Goal: Task Accomplishment & Management: Use online tool/utility

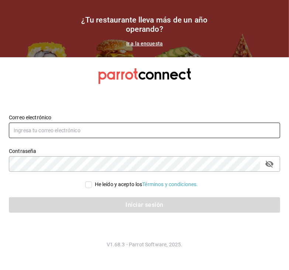
type input "[EMAIL_ADDRESS][DOMAIN_NAME]"
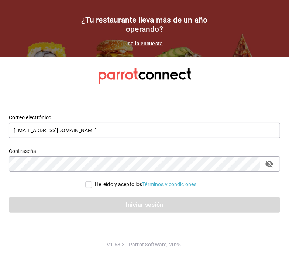
click at [86, 184] on input "He leído y acepto los Términos y condiciones." at bounding box center [88, 184] width 7 height 7
checkbox input "true"
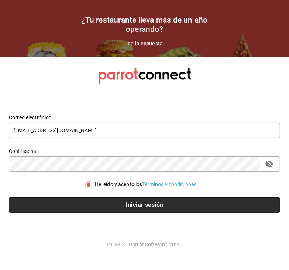
click at [120, 204] on button "Iniciar sesión" at bounding box center [145, 205] width 272 height 16
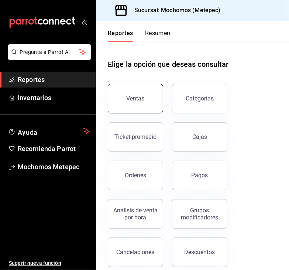
click at [127, 99] on button "Ventas" at bounding box center [135, 99] width 55 height 30
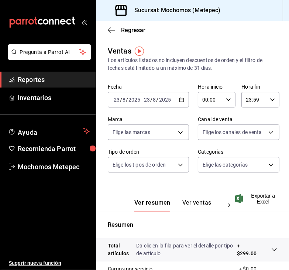
click at [180, 99] on \(Stroke\) "button" at bounding box center [182, 99] width 4 height 0
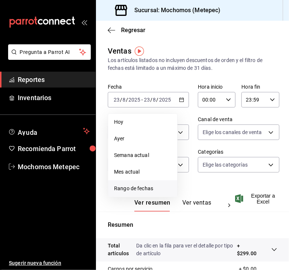
click at [147, 190] on span "Rango de fechas" at bounding box center [142, 189] width 57 height 8
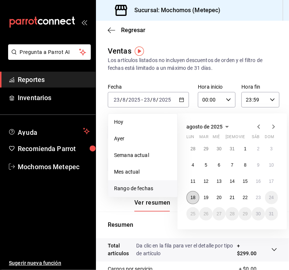
click at [191, 198] on abbr "18" at bounding box center [193, 197] width 5 height 5
click at [255, 197] on button "23" at bounding box center [258, 197] width 13 height 13
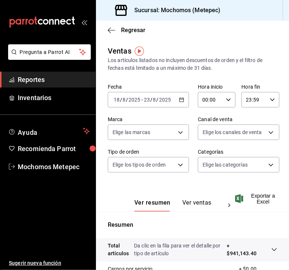
click at [226, 98] on icon "button" at bounding box center [228, 99] width 5 height 5
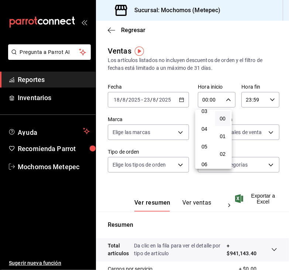
scroll to position [61, 0]
click at [205, 143] on button "05" at bounding box center [205, 146] width 16 height 15
type input "05:00"
click at [265, 98] on div at bounding box center [144, 135] width 289 height 270
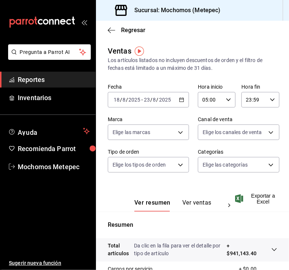
click at [270, 98] on icon "button" at bounding box center [272, 99] width 5 height 5
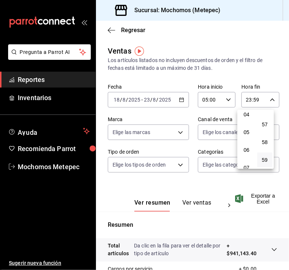
scroll to position [80, 0]
click at [247, 135] on button "05" at bounding box center [247, 127] width 16 height 15
click at [264, 118] on span "00" at bounding box center [265, 119] width 7 height 6
type input "05:00"
click at [178, 131] on div at bounding box center [144, 135] width 289 height 270
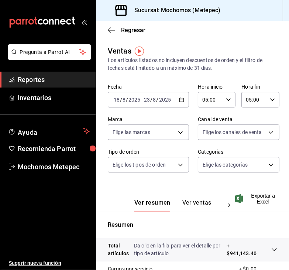
click at [178, 131] on body "Pregunta a Parrot AI Reportes Inventarios Ayuda Recomienda Parrot Mochomos Mete…" at bounding box center [144, 135] width 289 height 270
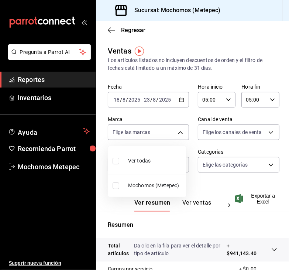
click at [115, 156] on label at bounding box center [118, 161] width 10 height 11
click at [115, 158] on input "checkbox" at bounding box center [116, 161] width 7 height 7
checkbox input "false"
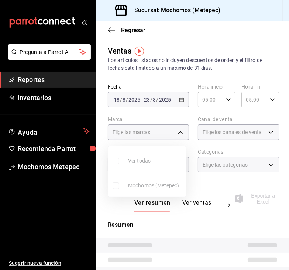
checkbox input "false"
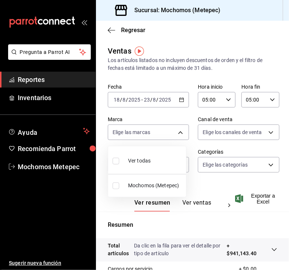
click at [117, 161] on input "checkbox" at bounding box center [116, 161] width 7 height 7
checkbox input "true"
type input "2365f74e-aa6b-4392-bdf2-72765591bddf"
checkbox input "true"
click at [238, 133] on div at bounding box center [144, 135] width 289 height 270
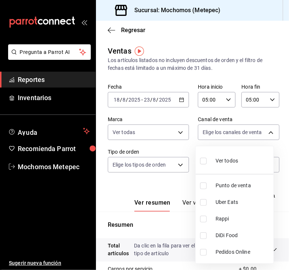
click at [238, 133] on body "Pregunta a Parrot AI Reportes Inventarios Ayuda Recomienda Parrot Mochomos Mete…" at bounding box center [144, 135] width 289 height 270
click at [203, 161] on input "checkbox" at bounding box center [203, 161] width 7 height 7
checkbox input "true"
type input "PARROT,UBER_EATS,RAPPI,DIDI_FOOD,ONLINE"
checkbox input "true"
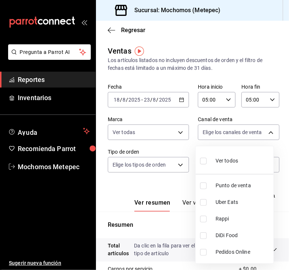
checkbox input "true"
click at [168, 168] on div at bounding box center [144, 135] width 289 height 270
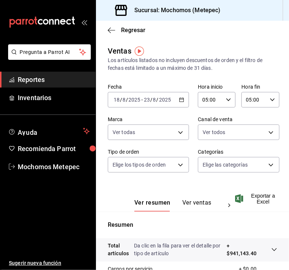
click at [168, 168] on body "Pregunta a Parrot AI Reportes Inventarios Ayuda Recomienda Parrot Mochomos Mete…" at bounding box center [144, 135] width 289 height 270
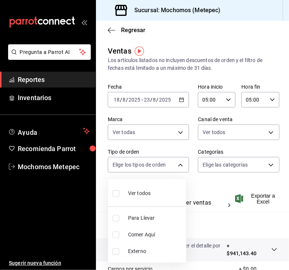
click at [117, 194] on input "checkbox" at bounding box center [116, 193] width 7 height 7
checkbox input "true"
type input "3a236ed8-2e24-47ca-8e59-ead494492482,da8509e8-5fca-4f62-958e-973104937870,EXTER…"
checkbox input "true"
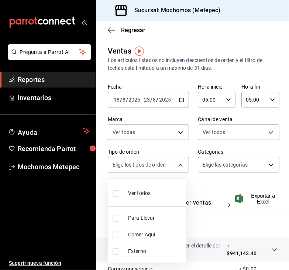
checkbox input "true"
click at [222, 169] on div at bounding box center [144, 135] width 289 height 270
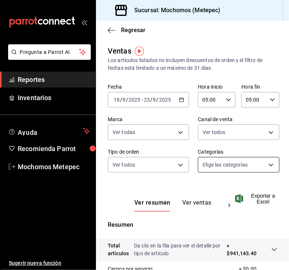
click at [224, 164] on body "Pregunta a Parrot AI Reportes Inventarios Ayuda Recomienda Parrot Mochomos Mete…" at bounding box center [144, 135] width 289 height 270
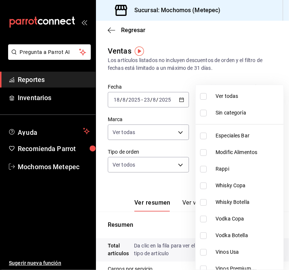
click at [207, 96] on label at bounding box center [205, 96] width 10 height 7
click at [207, 96] on input "checkbox" at bounding box center [203, 96] width 7 height 7
checkbox input "false"
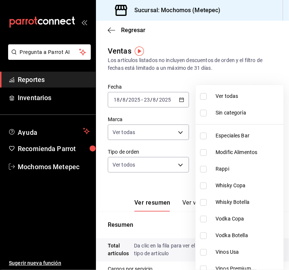
checkbox input "false"
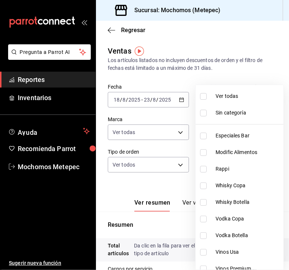
checkbox input "false"
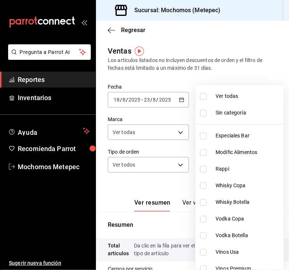
checkbox input "false"
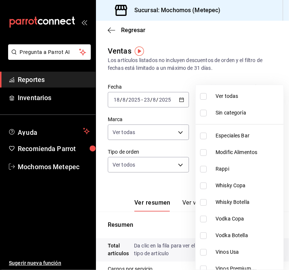
checkbox input "false"
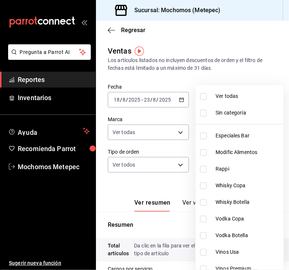
checkbox input "false"
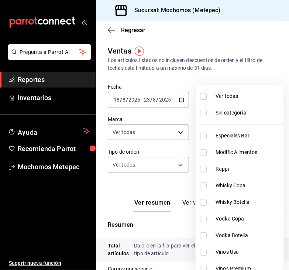
checkbox input "false"
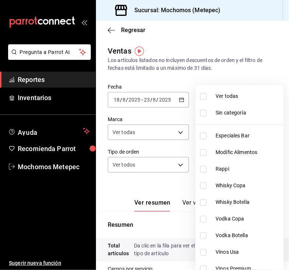
checkbox input "false"
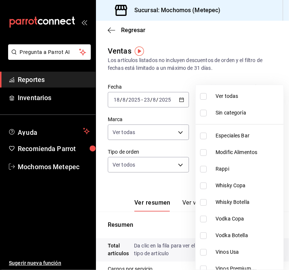
checkbox input "false"
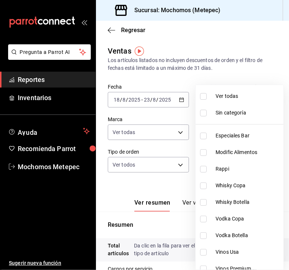
checkbox input "false"
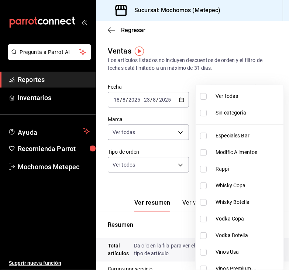
checkbox input "false"
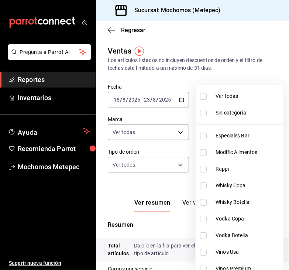
checkbox input "false"
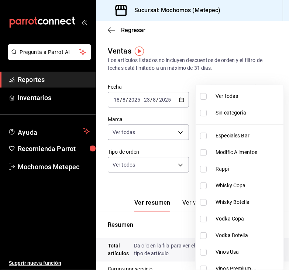
checkbox input "false"
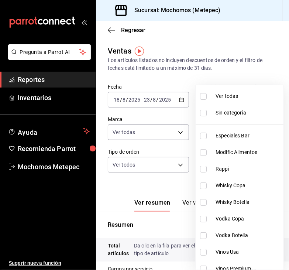
checkbox input "false"
click at [202, 95] on input "checkbox" at bounding box center [203, 96] width 7 height 7
checkbox input "true"
type input "c9cbc288-c827-488d-81f5-370afefb1912,46081463-7037-4dd2-a9ab-e56ff6a8fa7c,bf958…"
checkbox input "true"
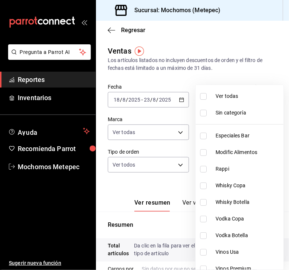
checkbox input "true"
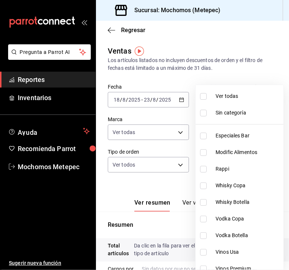
checkbox input "true"
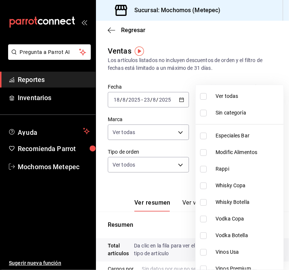
checkbox input "true"
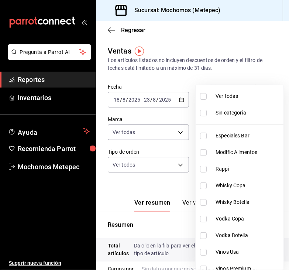
checkbox input "true"
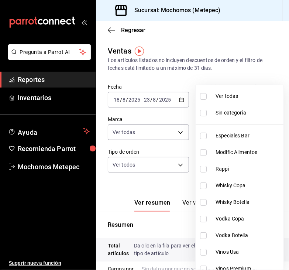
checkbox input "true"
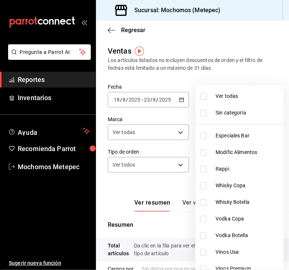
checkbox input "true"
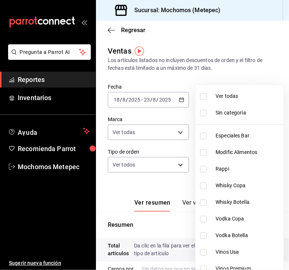
checkbox input "true"
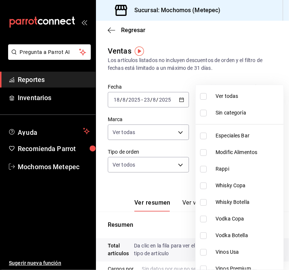
checkbox input "true"
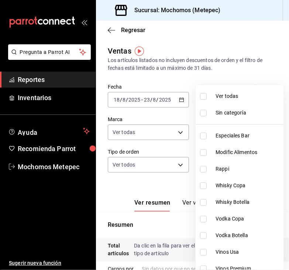
checkbox input "true"
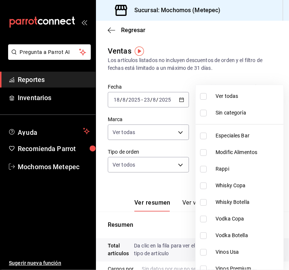
checkbox input "true"
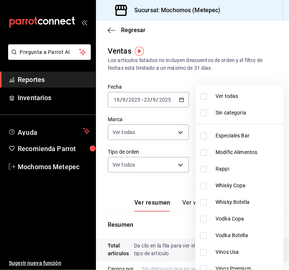
checkbox input "true"
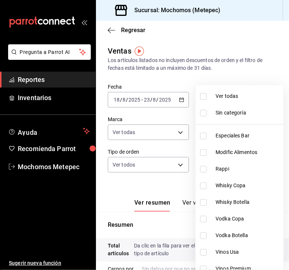
checkbox input "true"
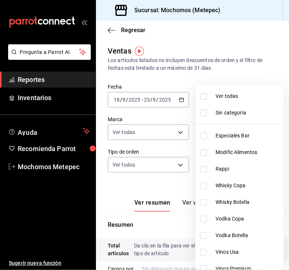
checkbox input "true"
click at [173, 188] on div at bounding box center [144, 135] width 289 height 270
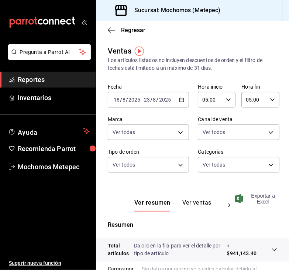
click at [258, 196] on span "Exportar a Excel" at bounding box center [257, 199] width 41 height 12
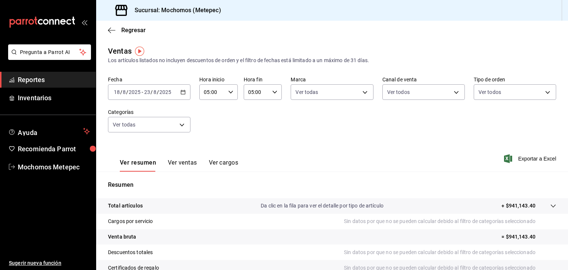
click at [180, 92] on icon "button" at bounding box center [182, 91] width 5 height 5
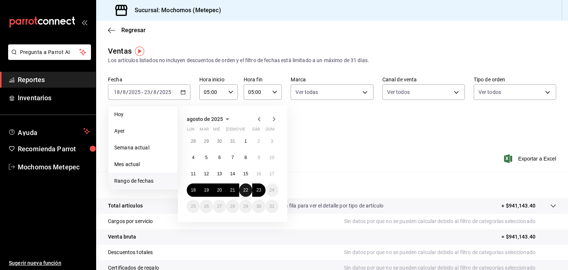
click at [248, 190] on button "22" at bounding box center [245, 189] width 13 height 13
click at [260, 191] on abbr "23" at bounding box center [258, 189] width 5 height 5
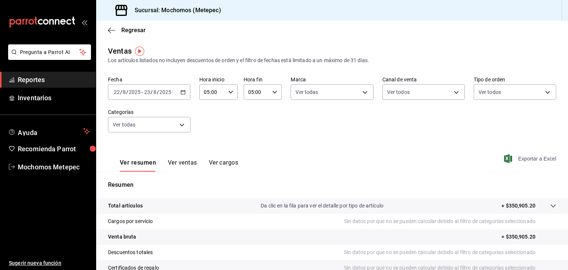
click at [289, 156] on span "Exportar a Excel" at bounding box center [530, 158] width 51 height 9
click at [34, 79] on span "Reportes" at bounding box center [54, 80] width 72 height 10
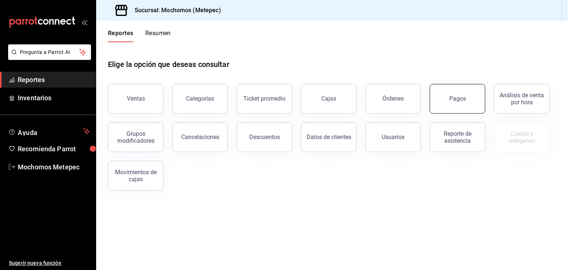
click at [289, 98] on div "Pagos" at bounding box center [457, 98] width 17 height 7
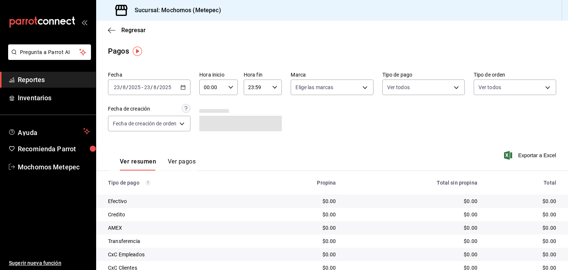
click at [180, 86] on div "[DATE] [DATE] - [DATE] [DATE]" at bounding box center [149, 87] width 82 height 16
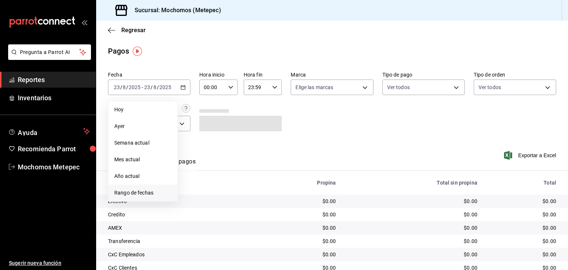
click at [138, 193] on span "Rango de fechas" at bounding box center [142, 193] width 57 height 8
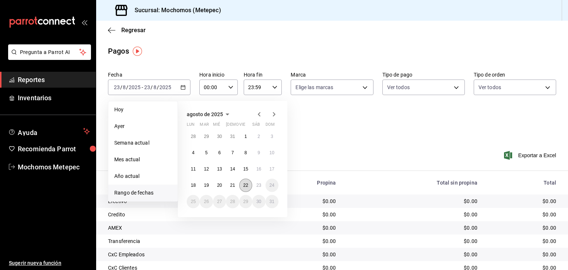
click at [242, 185] on button "22" at bounding box center [245, 184] width 13 height 13
click at [260, 185] on abbr "23" at bounding box center [258, 185] width 5 height 5
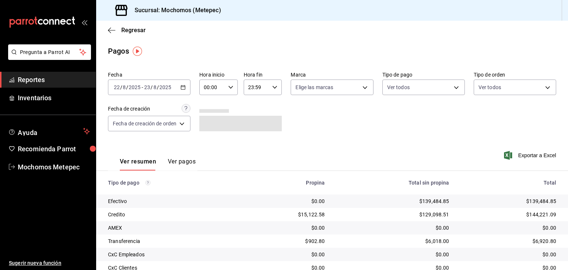
click at [227, 89] on div "00:00 Hora inicio" at bounding box center [218, 87] width 38 height 16
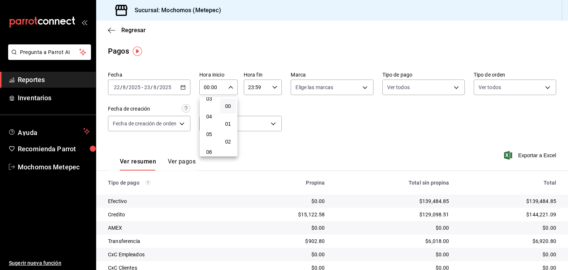
scroll to position [69, 0]
click at [211, 125] on span "05" at bounding box center [208, 125] width 7 height 6
type input "05:00"
click at [284, 108] on div at bounding box center [284, 135] width 568 height 270
click at [289, 84] on body "Pregunta a Parrot AI Reportes Inventarios Ayuda Recomienda Parrot Mochomos Mete…" at bounding box center [284, 135] width 568 height 270
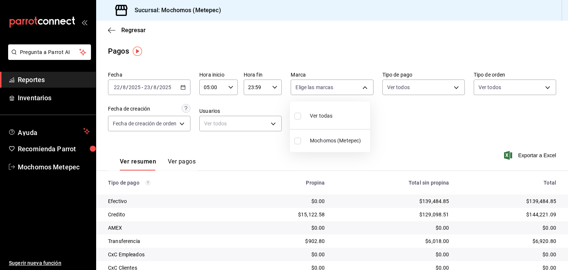
click at [289, 115] on label at bounding box center [299, 115] width 10 height 11
click at [289, 115] on input "checkbox" at bounding box center [297, 116] width 7 height 7
checkbox input "false"
click at [289, 115] on input "checkbox" at bounding box center [297, 116] width 7 height 7
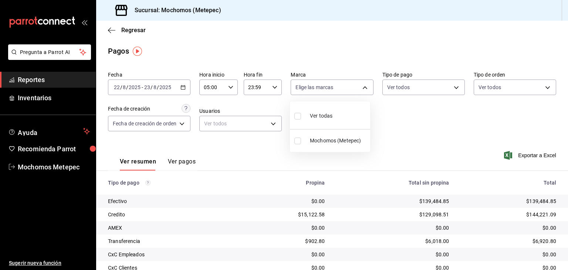
checkbox input "true"
type input "2365f74e-aa6b-4392-bdf2-72765591bddf"
checkbox input "true"
click at [289, 88] on div at bounding box center [284, 135] width 568 height 270
click at [289, 88] on body "Pregunta a Parrot AI Reportes Inventarios Ayuda Recomienda Parrot Mochomos Mete…" at bounding box center [284, 135] width 568 height 270
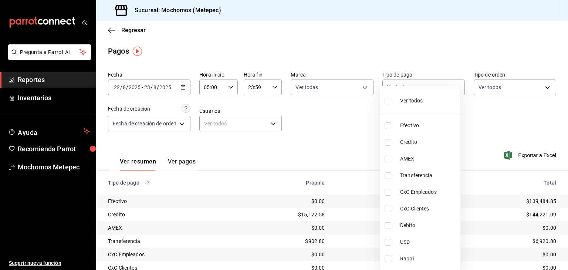
click at [289, 101] on input "checkbox" at bounding box center [387, 101] width 7 height 7
checkbox input "true"
type input "188bd14d-3513-42cc-9f46-285d81389660,34ef211f-a798-45d1-ab41-0af7a85efbb2,c7bcb…"
checkbox input "true"
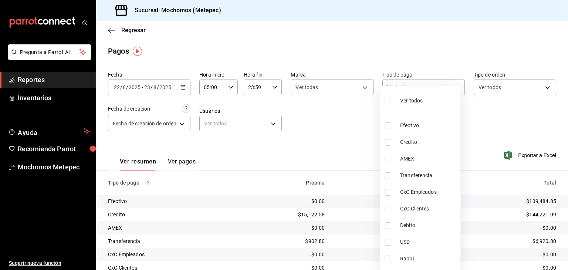
checkbox input "true"
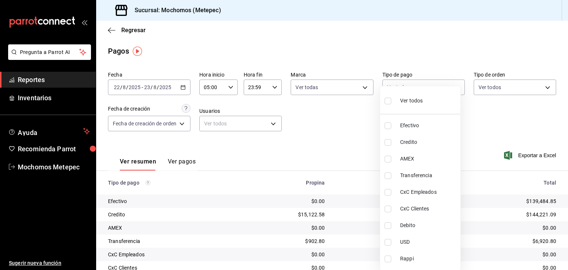
checkbox input "true"
click at [289, 88] on div at bounding box center [284, 135] width 568 height 270
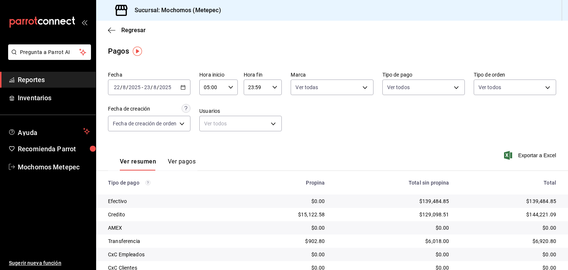
click at [289, 88] on body "Pregunta a Parrot AI Reportes Inventarios Ayuda Recomienda Parrot Mochomos Mete…" at bounding box center [284, 135] width 568 height 270
click at [289, 116] on input "checkbox" at bounding box center [477, 116] width 7 height 7
checkbox input "true"
type input "3a236ed8-2e24-47ca-8e59-ead494492482,da8509e8-5fca-4f62-958e-973104937870,EXTER…"
checkbox input "true"
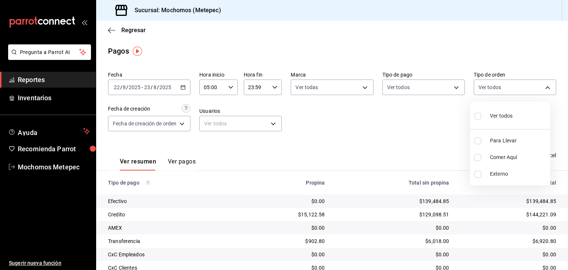
checkbox input "true"
drag, startPoint x: 564, startPoint y: 152, endPoint x: 561, endPoint y: 205, distance: 53.3
click at [289, 205] on div at bounding box center [284, 135] width 568 height 270
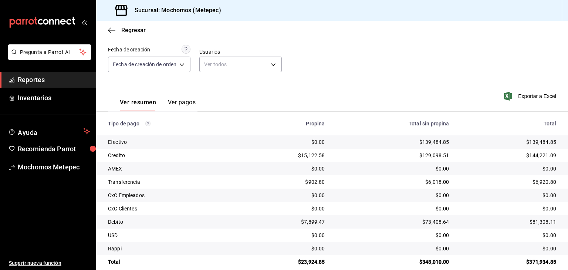
scroll to position [70, 0]
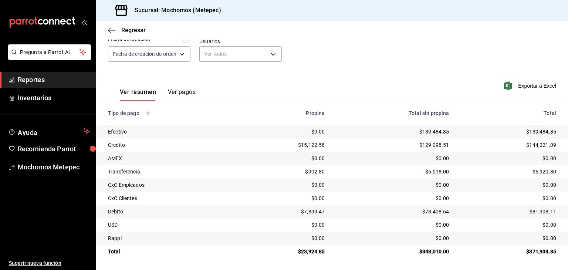
click at [35, 78] on span "Reportes" at bounding box center [54, 80] width 72 height 10
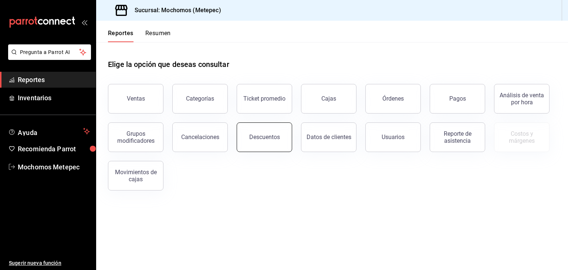
click at [277, 142] on button "Descuentos" at bounding box center [263, 137] width 55 height 30
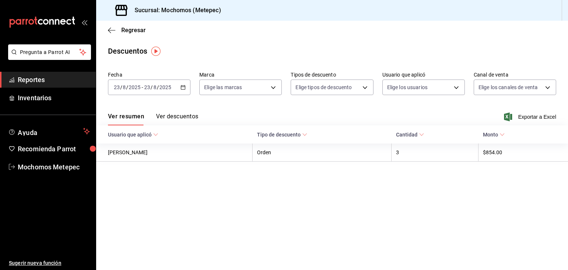
click at [184, 91] on div "[DATE] [DATE] - [DATE] [DATE]" at bounding box center [149, 87] width 82 height 16
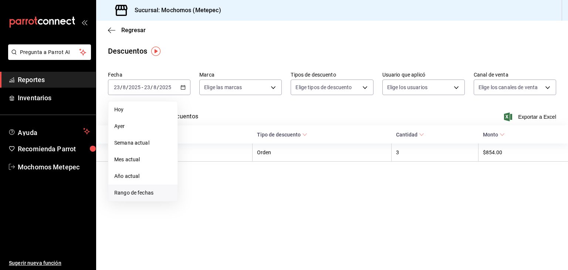
click at [139, 193] on span "Rango de fechas" at bounding box center [142, 193] width 57 height 8
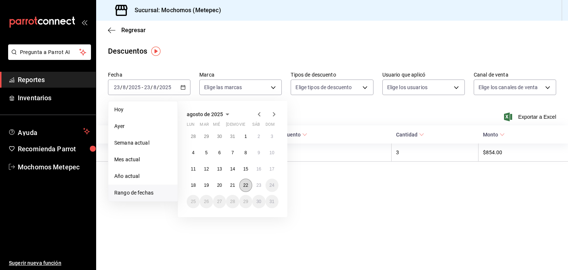
click at [241, 187] on button "22" at bounding box center [245, 184] width 13 height 13
click at [258, 186] on abbr "23" at bounding box center [258, 185] width 5 height 5
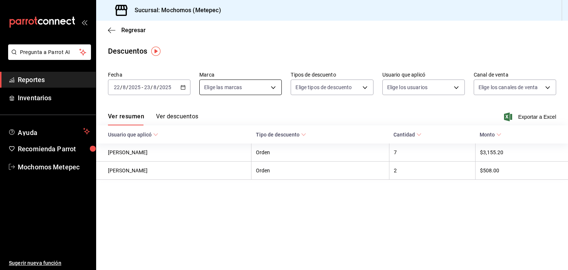
click at [274, 88] on body "Pregunta a Parrot AI Reportes Inventarios Ayuda Recomienda Parrot Mochomos Mete…" at bounding box center [284, 135] width 568 height 270
click at [207, 116] on input "checkbox" at bounding box center [207, 116] width 7 height 7
checkbox input "true"
type input "2365f74e-aa6b-4392-bdf2-72765591bddf"
checkbox input "true"
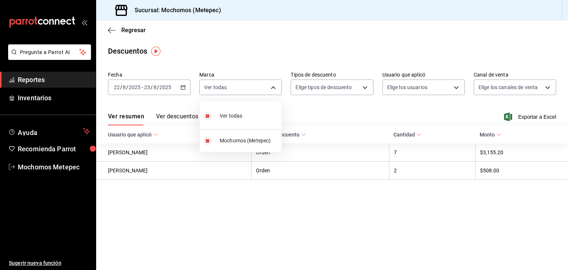
click at [289, 92] on div at bounding box center [284, 135] width 568 height 270
click at [289, 92] on body "Pregunta a Parrot AI Reportes Inventarios Ayuda Recomienda Parrot Mochomos Mete…" at bounding box center [284, 135] width 568 height 270
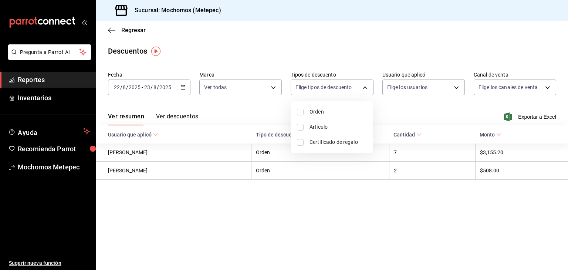
click at [289, 112] on input "checkbox" at bounding box center [300, 112] width 7 height 7
checkbox input "true"
type input "ORDER"
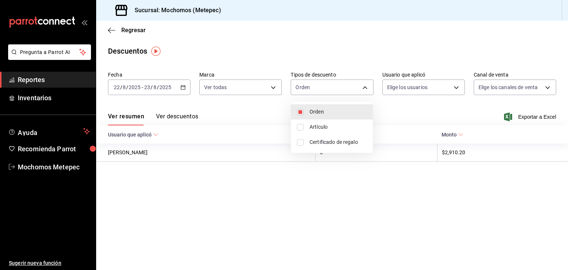
click at [289, 124] on input "checkbox" at bounding box center [300, 127] width 7 height 7
checkbox input "true"
type input "ORDER,ORDER_ITEM"
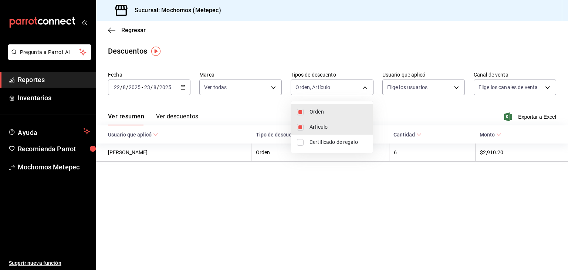
click at [289, 140] on input "checkbox" at bounding box center [300, 142] width 7 height 7
checkbox input "true"
type input "ORDER,ORDER_ITEM,CARD_REWARD"
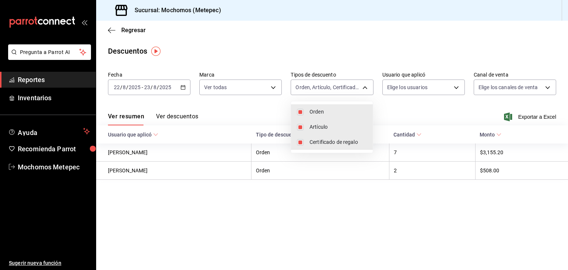
click at [289, 110] on div at bounding box center [284, 135] width 568 height 270
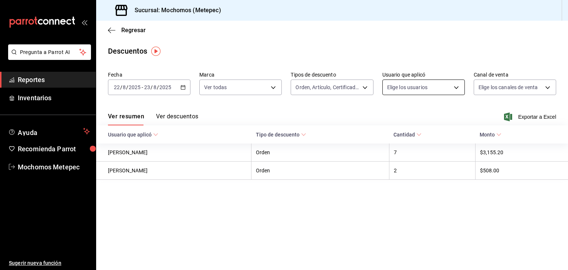
click at [289, 89] on body "Pregunta a Parrot AI Reportes Inventarios Ayuda Recomienda Parrot Mochomos Mete…" at bounding box center [284, 135] width 568 height 270
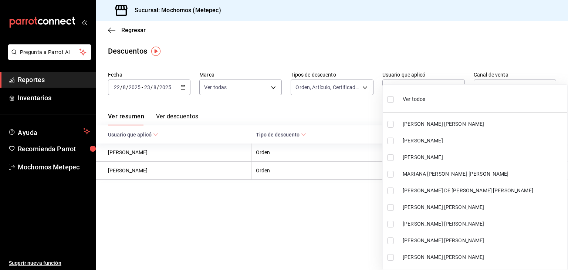
click at [289, 98] on input "checkbox" at bounding box center [390, 99] width 7 height 7
checkbox input "true"
click at [289, 98] on ul "Ver todos [PERSON_NAME] [PERSON_NAME] [PERSON_NAME] [PERSON_NAME] [PERSON_NAME]…" at bounding box center [474, 177] width 184 height 185
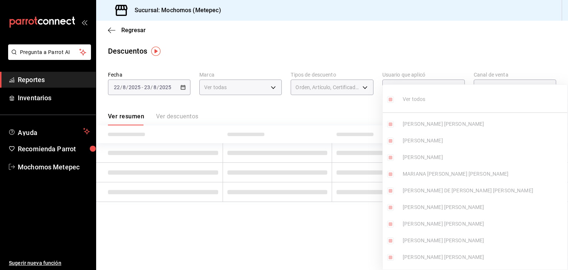
type input "467feb36-073b-4207-8b89-0e764e67df31,25cabac9-0dc6-46e4-b073-11d326dd6e5d,29511…"
checkbox input "true"
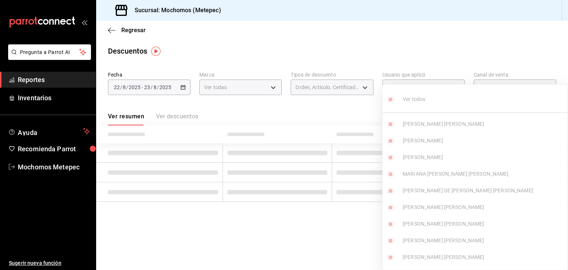
checkbox input "true"
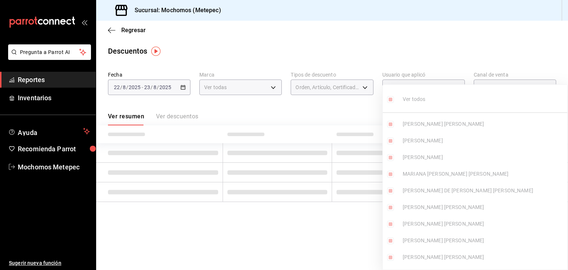
checkbox input "true"
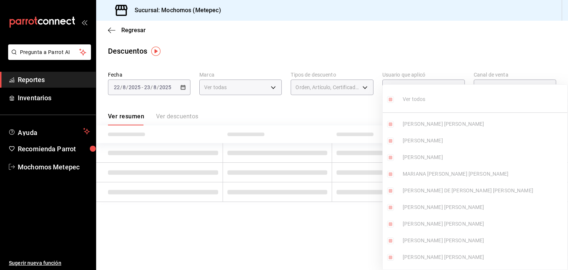
checkbox input "true"
click at [289, 82] on div at bounding box center [284, 135] width 568 height 270
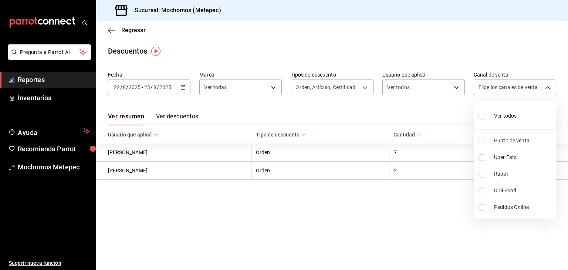
click at [289, 89] on body "Pregunta a Parrot AI Reportes Inventarios Ayuda Recomienda Parrot Mochomos Mete…" at bounding box center [284, 135] width 568 height 270
click at [289, 115] on input "checkbox" at bounding box center [481, 116] width 7 height 7
click at [289, 115] on div at bounding box center [284, 135] width 568 height 270
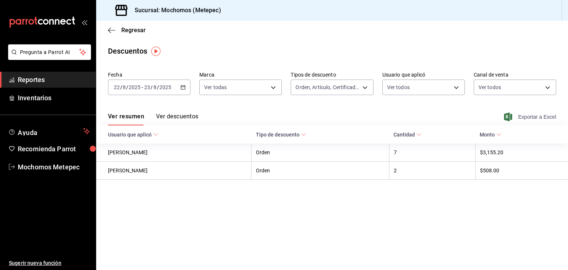
click at [289, 113] on span "Exportar a Excel" at bounding box center [530, 116] width 51 height 9
click at [33, 76] on span "Reportes" at bounding box center [54, 80] width 72 height 10
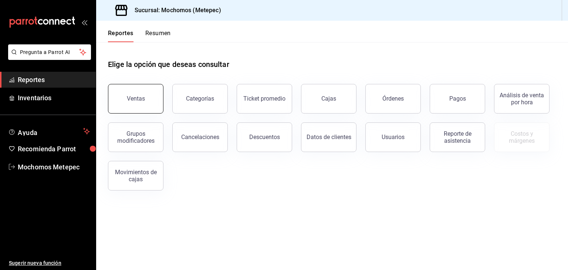
click at [129, 91] on button "Ventas" at bounding box center [135, 99] width 55 height 30
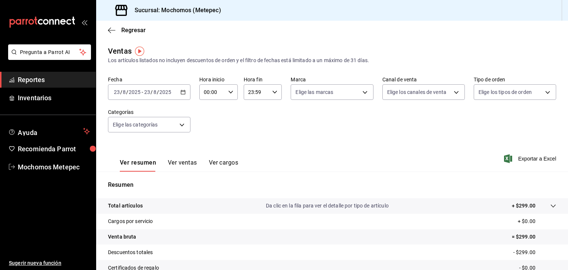
click at [185, 95] on div "[DATE] [DATE] - [DATE] [DATE]" at bounding box center [149, 92] width 82 height 16
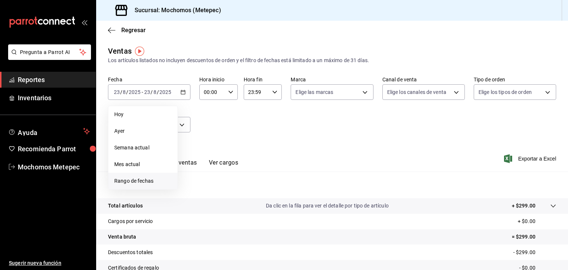
click at [136, 180] on span "Rango de fechas" at bounding box center [142, 181] width 57 height 8
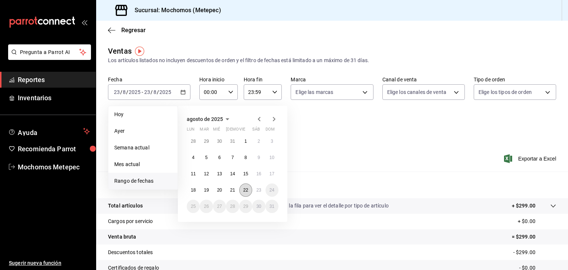
click at [247, 188] on abbr "22" at bounding box center [245, 189] width 5 height 5
click at [263, 189] on button "23" at bounding box center [258, 189] width 13 height 13
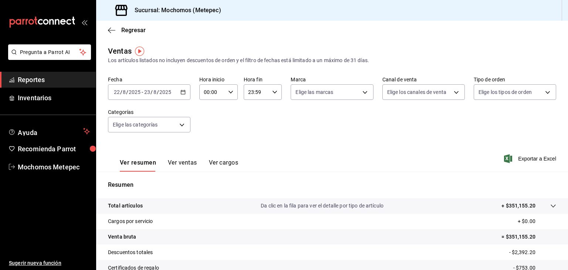
click at [228, 90] on icon "button" at bounding box center [230, 91] width 5 height 5
click at [206, 145] on span "05" at bounding box center [207, 146] width 7 height 6
click at [263, 102] on div at bounding box center [284, 135] width 568 height 270
click at [289, 96] on body "Pregunta a Parrot AI Reportes Inventarios Ayuda Recomienda Parrot Mochomos Mete…" at bounding box center [284, 135] width 568 height 270
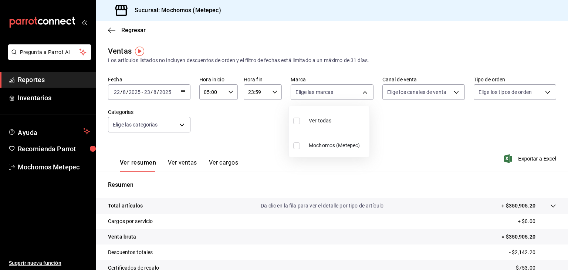
click at [289, 120] on input "checkbox" at bounding box center [296, 120] width 7 height 7
click at [289, 95] on div at bounding box center [284, 135] width 568 height 270
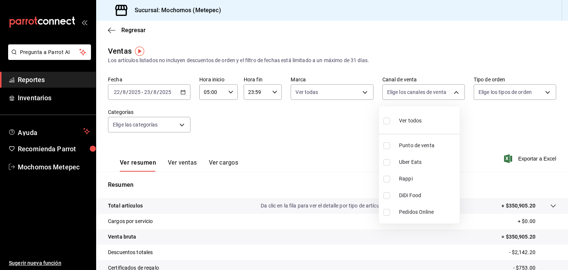
click at [289, 95] on body "Pregunta a Parrot AI Reportes Inventarios Ayuda Recomienda Parrot Mochomos Mete…" at bounding box center [284, 135] width 568 height 270
click at [289, 119] on input "checkbox" at bounding box center [386, 120] width 7 height 7
click at [289, 93] on div at bounding box center [284, 135] width 568 height 270
click at [289, 93] on body "Pregunta a Parrot AI Reportes Inventarios Ayuda Recomienda Parrot Mochomos Mete…" at bounding box center [284, 135] width 568 height 270
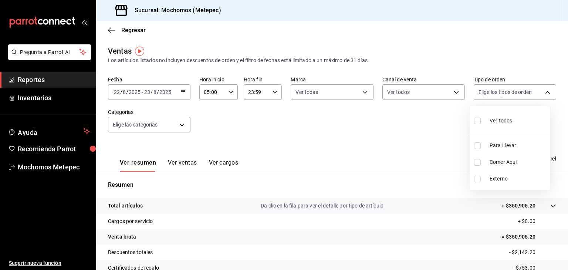
click at [289, 122] on input "checkbox" at bounding box center [477, 120] width 7 height 7
click at [177, 123] on div at bounding box center [284, 135] width 568 height 270
click at [177, 123] on body "Pregunta a Parrot AI Reportes Inventarios Ayuda Recomienda Parrot Mochomos Mete…" at bounding box center [284, 135] width 568 height 270
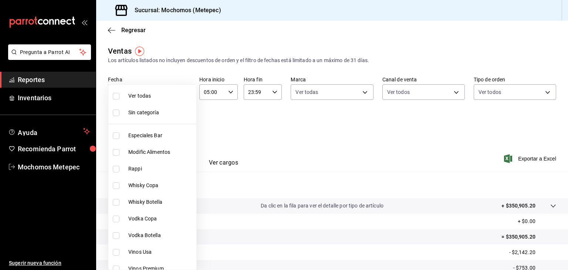
click at [115, 93] on input "checkbox" at bounding box center [116, 96] width 7 height 7
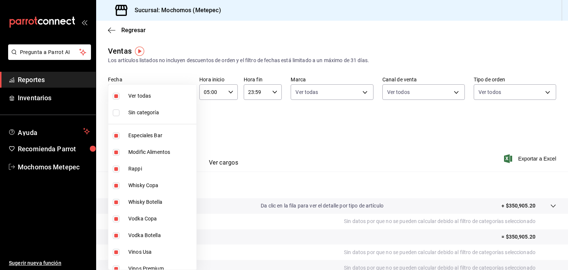
click at [289, 150] on div at bounding box center [284, 135] width 568 height 270
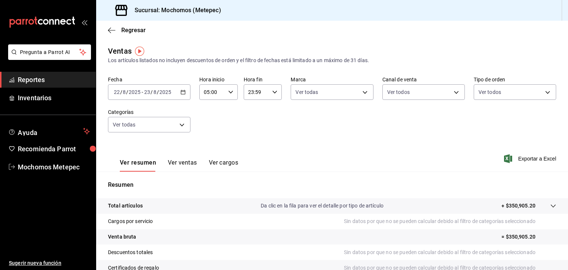
click at [289, 150] on div "Ver todas Sin categoría Especiales Bar Modific Alimentos Rappi Whisky Copa Whis…" at bounding box center [284, 135] width 568 height 270
